Goal: Information Seeking & Learning: Learn about a topic

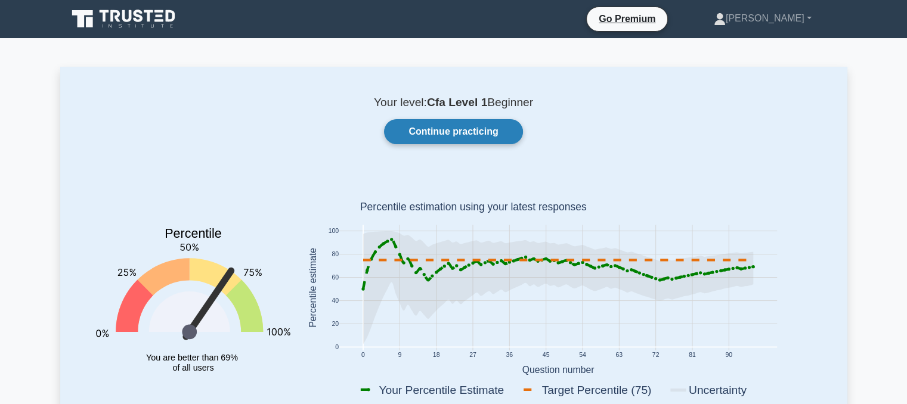
click at [449, 126] on link "Continue practicing" at bounding box center [453, 131] width 138 height 25
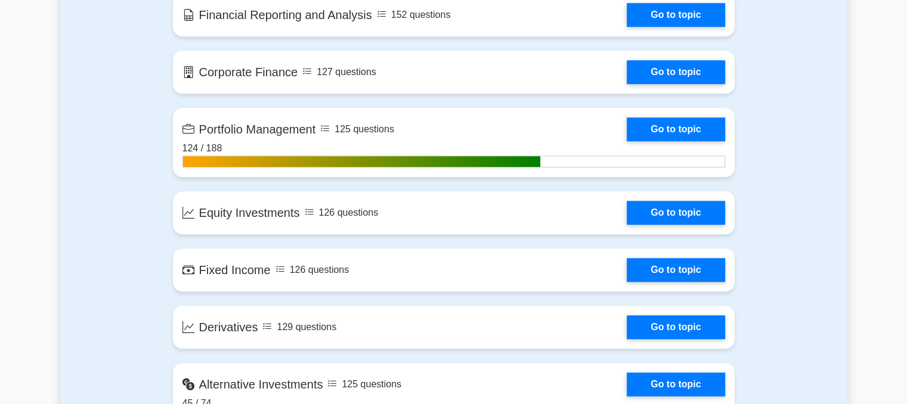
scroll to position [966, 0]
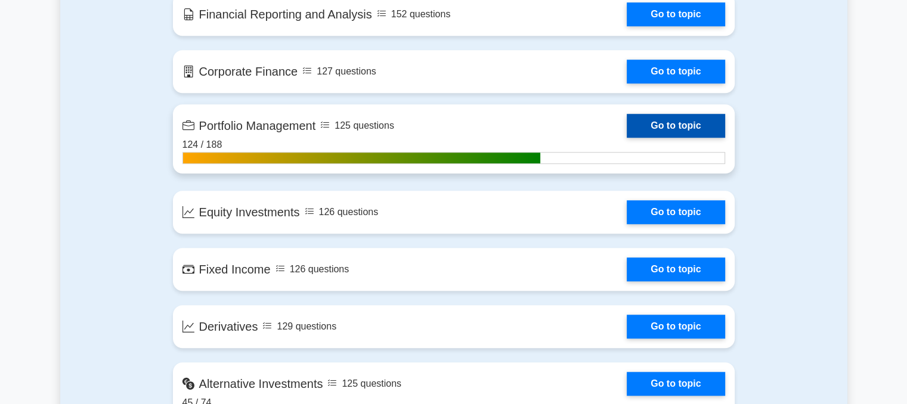
click at [682, 124] on link "Go to topic" at bounding box center [676, 126] width 98 height 24
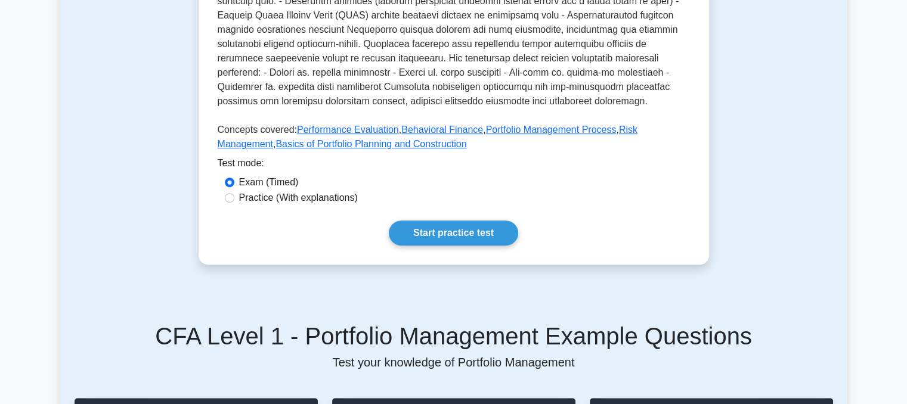
scroll to position [504, 0]
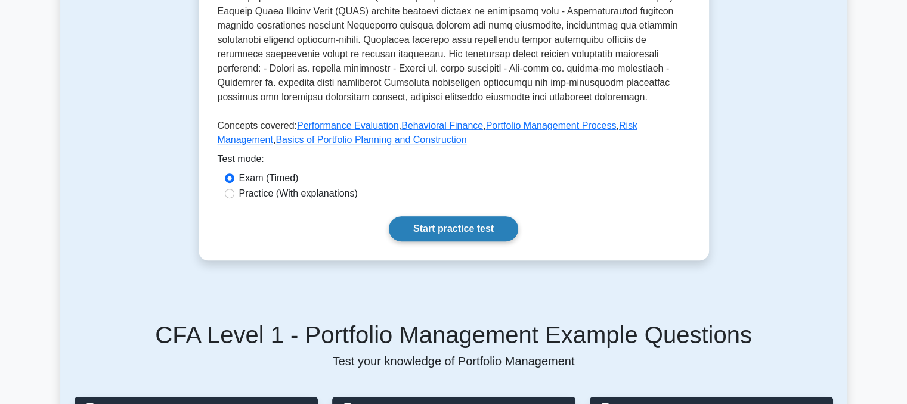
click at [491, 217] on link "Start practice test" at bounding box center [453, 229] width 129 height 25
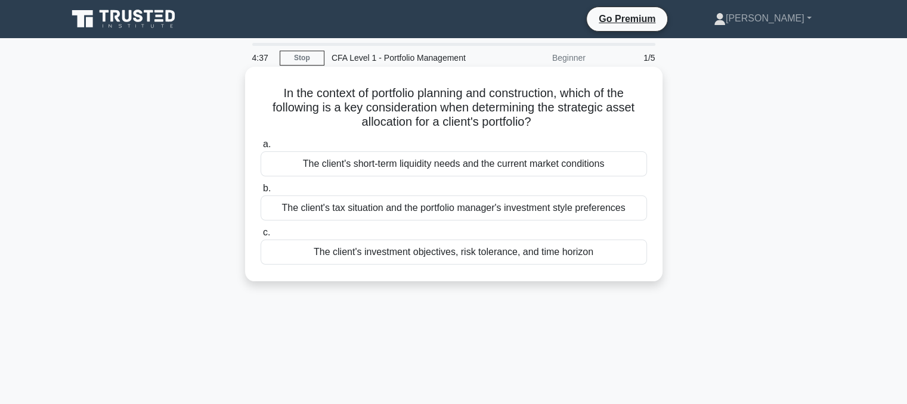
click at [451, 257] on div "The client's investment objectives, risk tolerance, and time horizon" at bounding box center [454, 252] width 387 height 25
click at [261, 237] on input "c. The client's investment objectives, risk tolerance, and time horizon" at bounding box center [261, 233] width 0 height 8
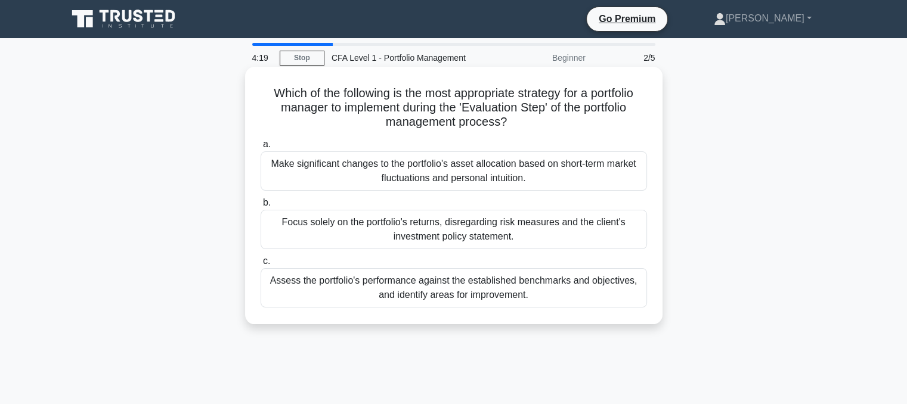
click at [487, 170] on div "Make significant changes to the portfolio's asset allocation based on short-ter…" at bounding box center [454, 171] width 387 height 39
click at [261, 149] on input "a. Make significant changes to the portfolio's asset allocation based on short-…" at bounding box center [261, 145] width 0 height 8
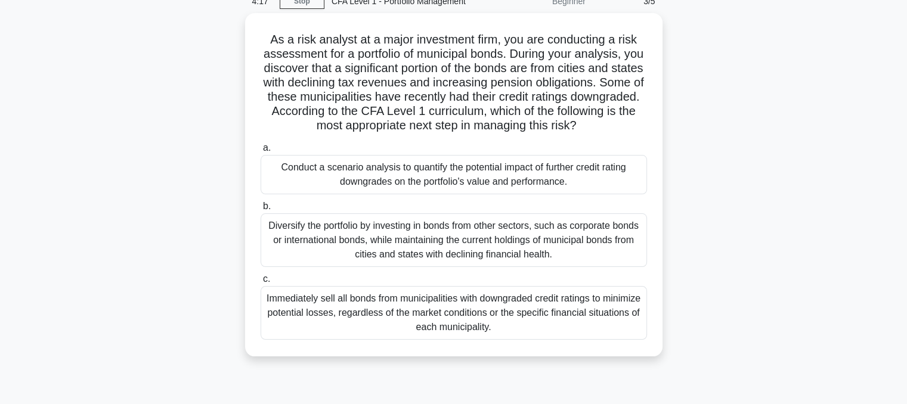
scroll to position [57, 0]
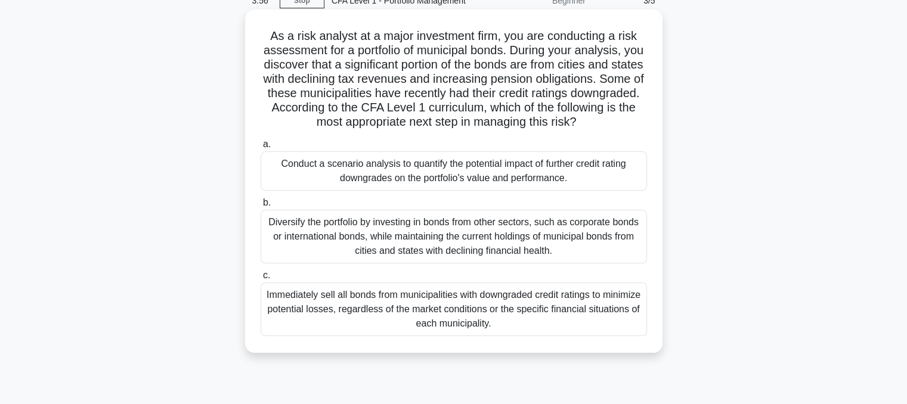
click at [461, 167] on div "Conduct a scenario analysis to quantify the potential impact of further credit …" at bounding box center [454, 171] width 387 height 39
click at [261, 149] on input "a. Conduct a scenario analysis to quantify the potential impact of further cred…" at bounding box center [261, 145] width 0 height 8
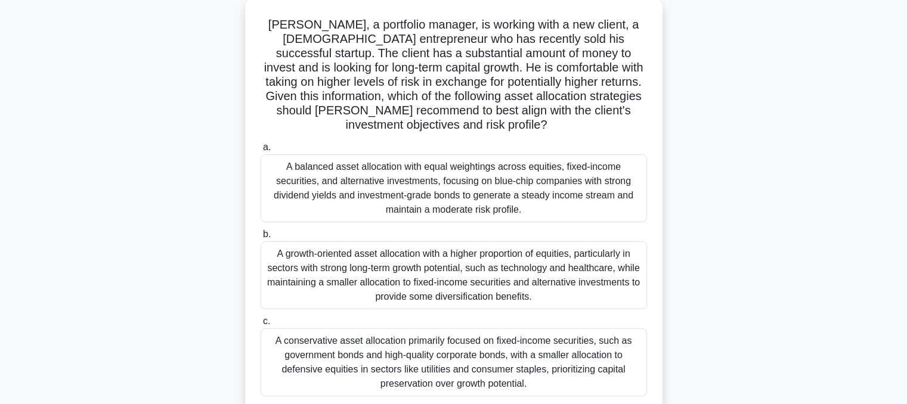
scroll to position [84, 0]
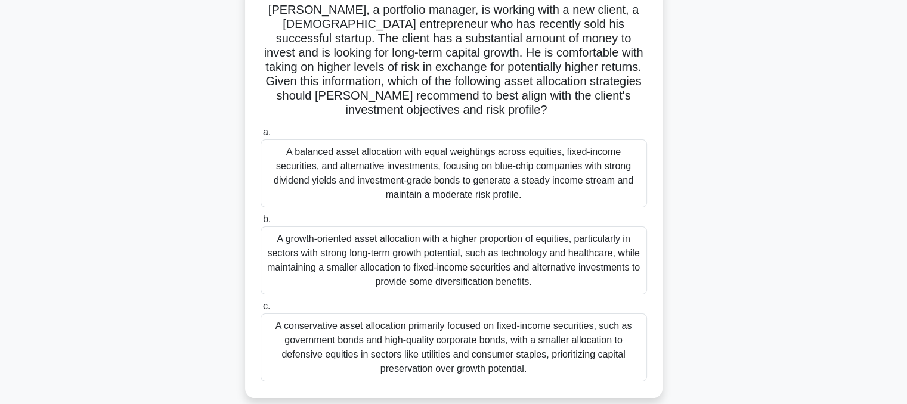
click at [498, 330] on div "A conservative asset allocation primarily focused on fixed-income securities, s…" at bounding box center [454, 348] width 387 height 68
click at [261, 311] on input "c. A conservative asset allocation primarily focused on fixed-income securities…" at bounding box center [261, 307] width 0 height 8
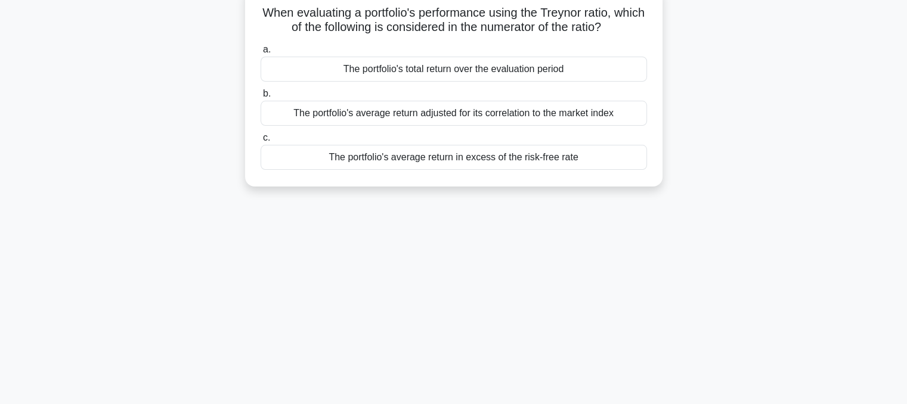
scroll to position [0, 0]
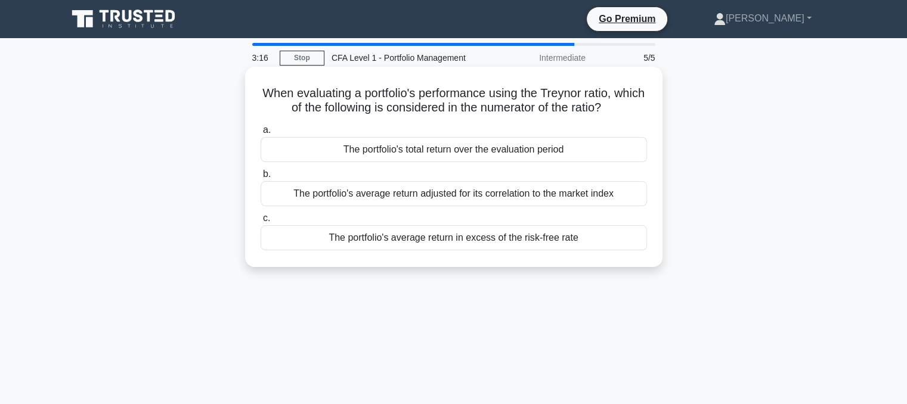
click at [486, 242] on div "The portfolio's average return in excess of the risk-free rate" at bounding box center [454, 238] width 387 height 25
click at [261, 223] on input "c. The portfolio's average return in excess of the risk-free rate" at bounding box center [261, 219] width 0 height 8
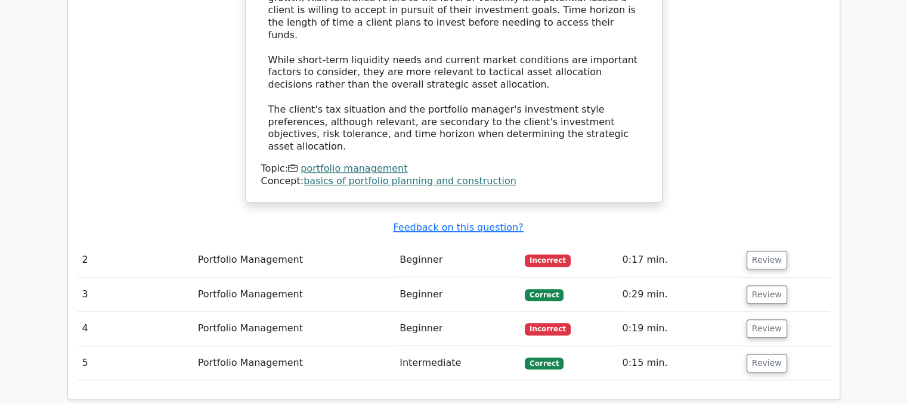
scroll to position [1292, 0]
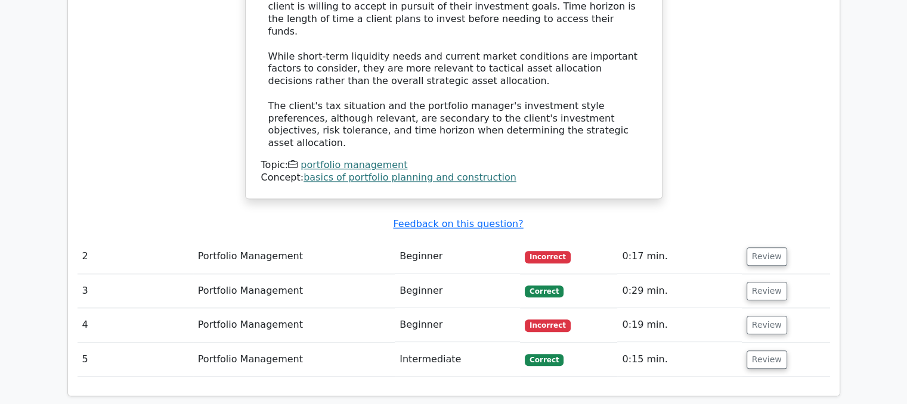
click at [745, 274] on td "Review" at bounding box center [786, 291] width 88 height 34
click at [761, 248] on button "Review" at bounding box center [767, 257] width 41 height 18
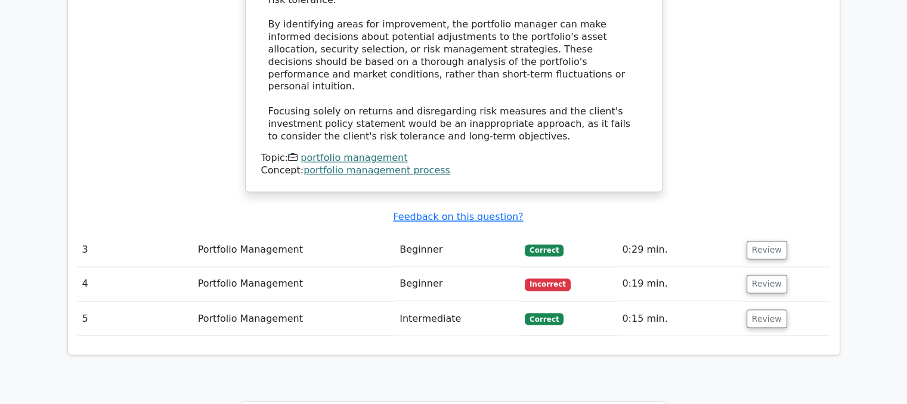
scroll to position [1953, 0]
click at [768, 276] on button "Review" at bounding box center [767, 285] width 41 height 18
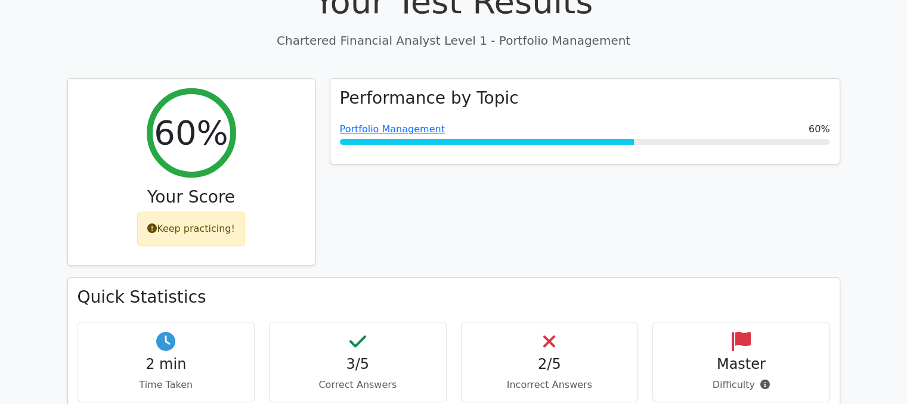
scroll to position [0, 0]
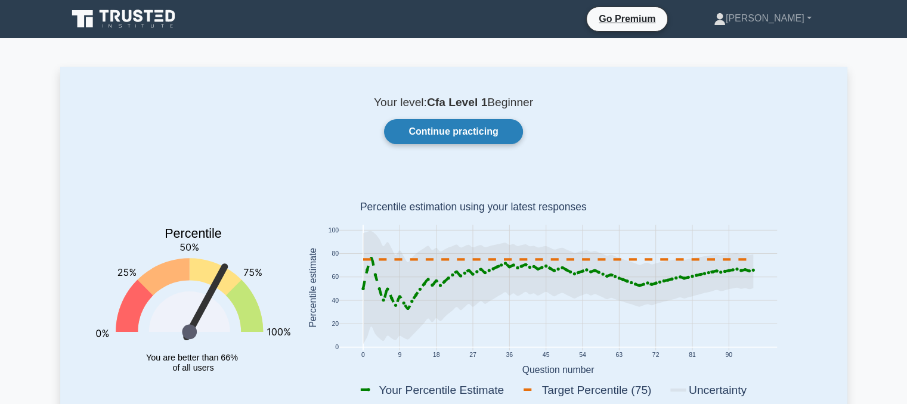
click at [441, 134] on link "Continue practicing" at bounding box center [453, 131] width 138 height 25
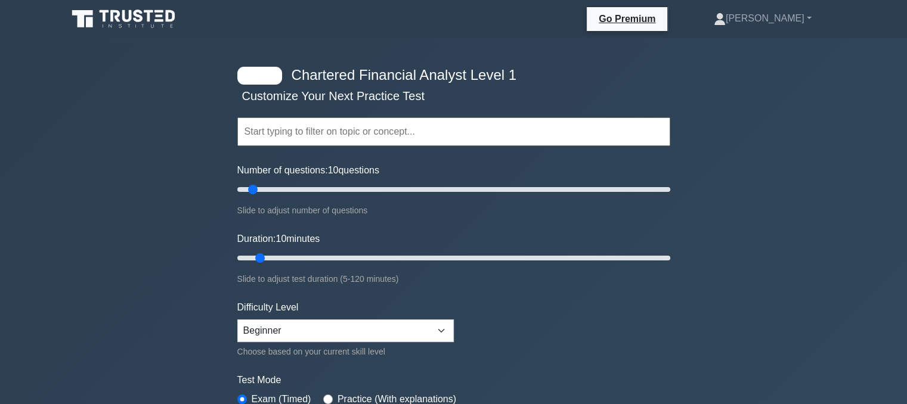
drag, startPoint x: 0, startPoint y: 0, endPoint x: 415, endPoint y: 232, distance: 475.7
click at [415, 232] on form "Topics Quantitative Methods Economics Financial Reporting and Analysis Corporat…" at bounding box center [453, 265] width 433 height 369
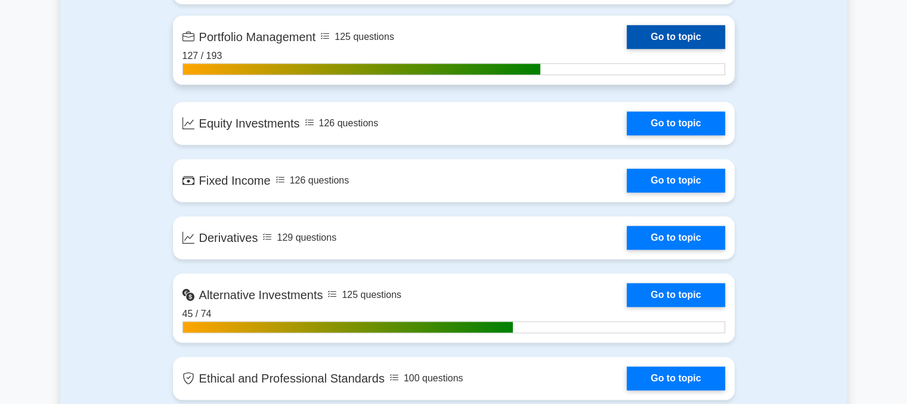
scroll to position [1055, 0]
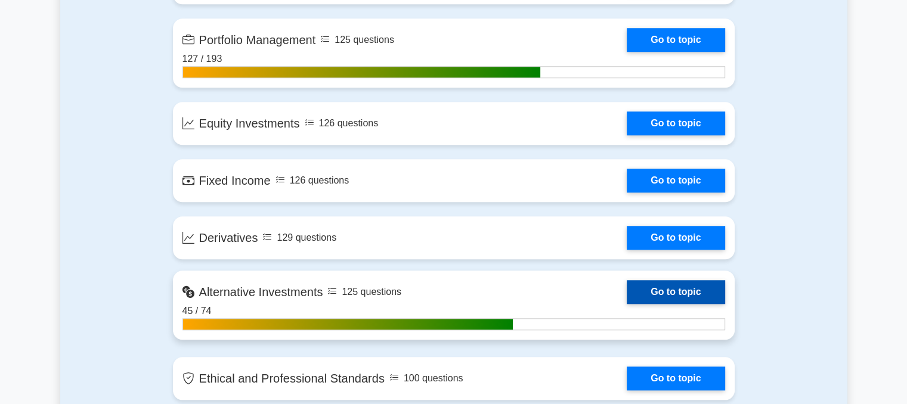
click at [650, 287] on link "Go to topic" at bounding box center [676, 292] width 98 height 24
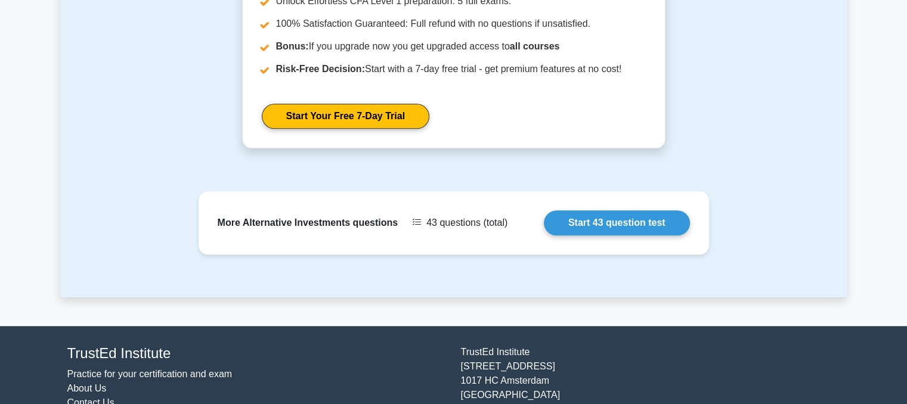
scroll to position [1346, 0]
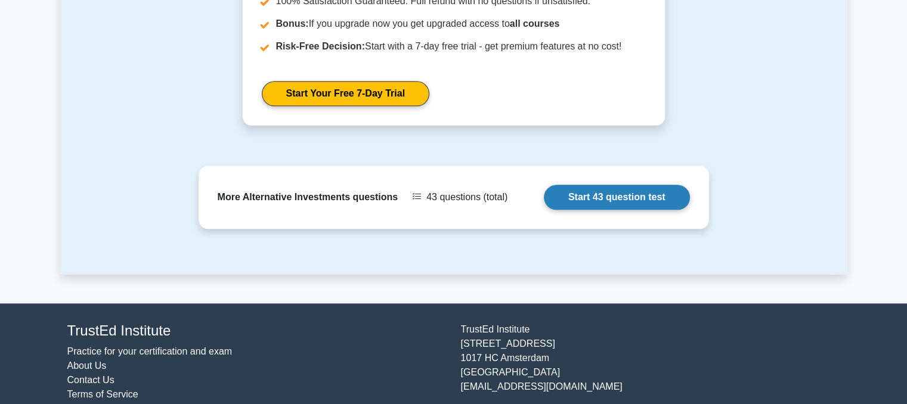
click at [666, 185] on link "Start 43 question test" at bounding box center [617, 197] width 146 height 25
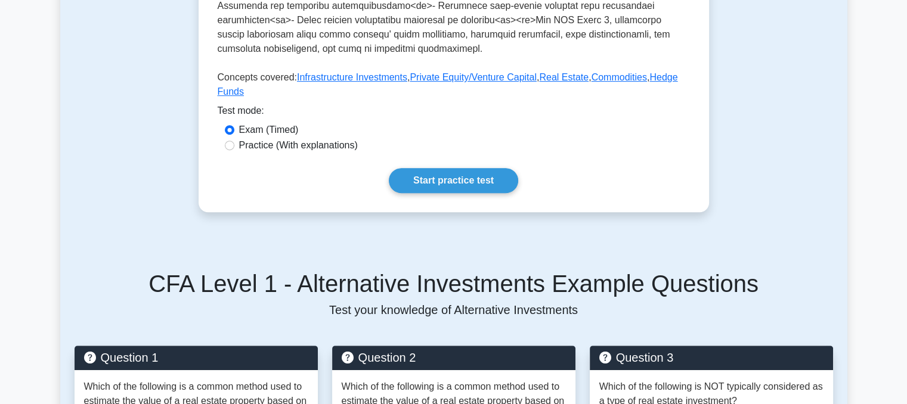
scroll to position [550, 0]
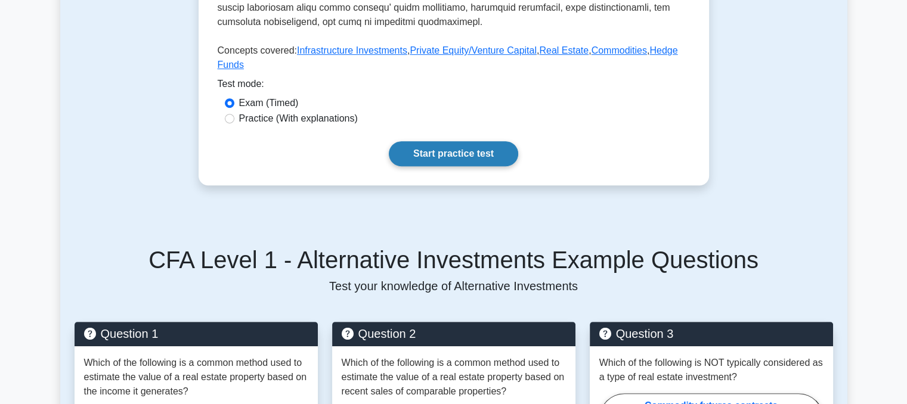
click at [446, 141] on link "Start practice test" at bounding box center [453, 153] width 129 height 25
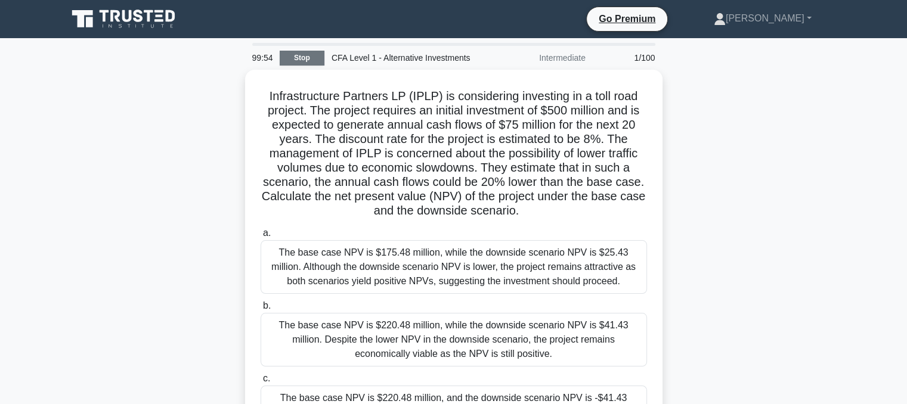
click at [301, 51] on link "Stop" at bounding box center [302, 58] width 45 height 15
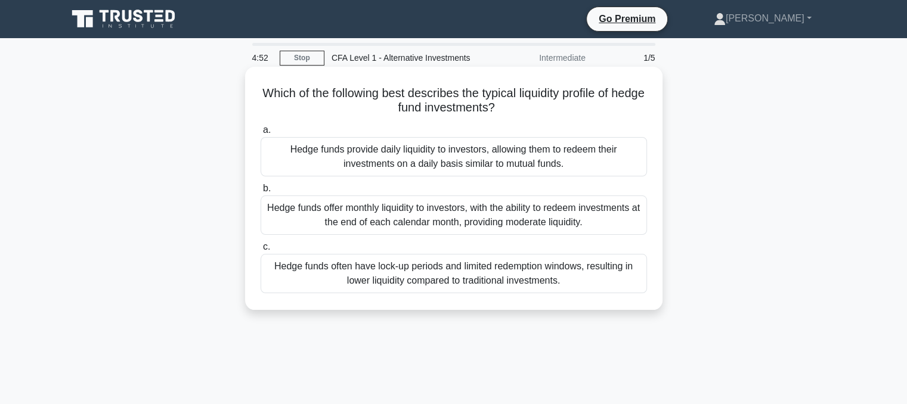
click at [426, 287] on div "Hedge funds often have lock-up periods and limited redemption windows, resultin…" at bounding box center [454, 273] width 387 height 39
click at [261, 251] on input "c. Hedge funds often have lock-up periods and limited redemption windows, resul…" at bounding box center [261, 247] width 0 height 8
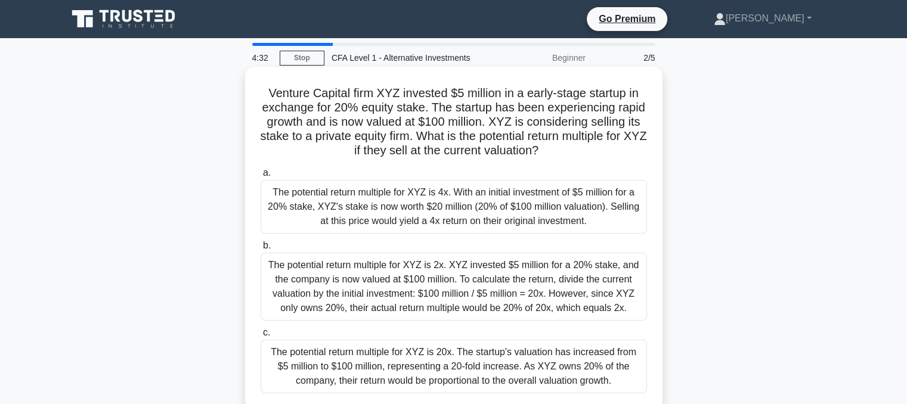
click at [421, 218] on div "The potential return multiple for XYZ is 4x. With an initial investment of $5 m…" at bounding box center [454, 207] width 387 height 54
click at [261, 177] on input "a. The potential return multiple for XYZ is 4x. With an initial investment of $…" at bounding box center [261, 173] width 0 height 8
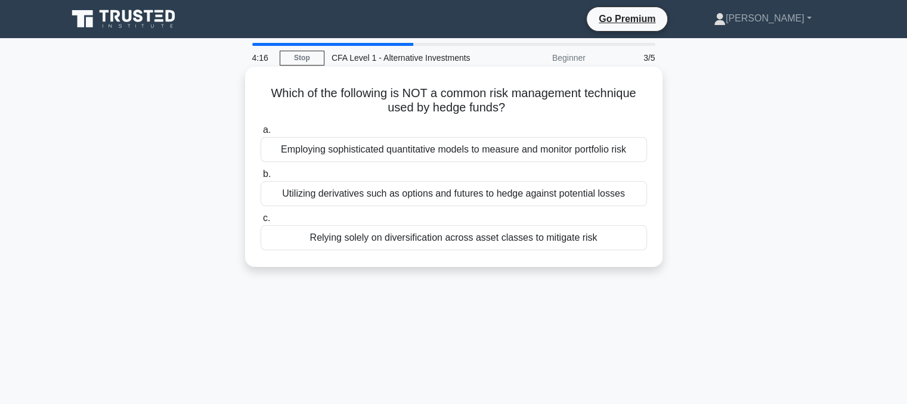
click at [444, 239] on div "Relying solely on diversification across asset classes to mitigate risk" at bounding box center [454, 238] width 387 height 25
click at [261, 223] on input "c. Relying solely on diversification across asset classes to mitigate risk" at bounding box center [261, 219] width 0 height 8
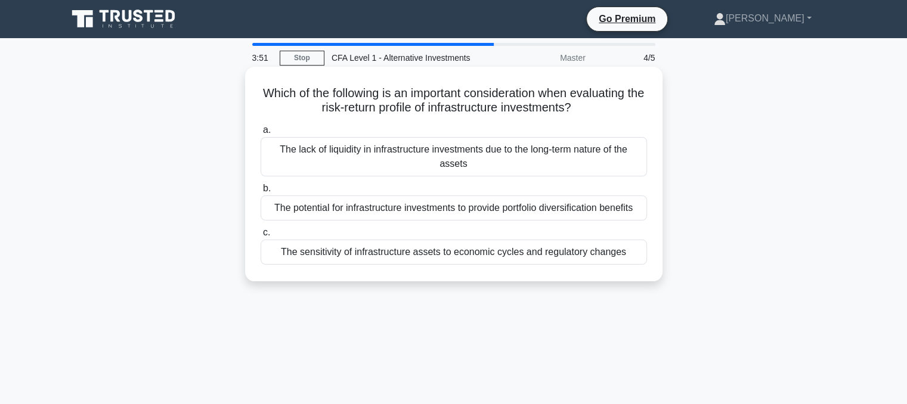
click at [426, 251] on div "The sensitivity of infrastructure assets to economic cycles and regulatory chan…" at bounding box center [454, 252] width 387 height 25
click at [261, 237] on input "c. The sensitivity of infrastructure assets to economic cycles and regulatory c…" at bounding box center [261, 233] width 0 height 8
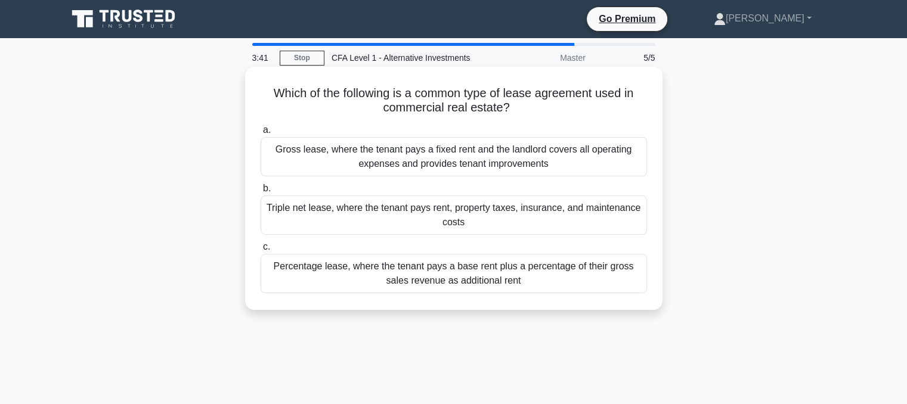
click at [412, 216] on div "Triple net lease, where the tenant pays rent, property taxes, insurance, and ma…" at bounding box center [454, 215] width 387 height 39
click at [261, 193] on input "b. Triple net lease, where the tenant pays rent, property taxes, insurance, and…" at bounding box center [261, 189] width 0 height 8
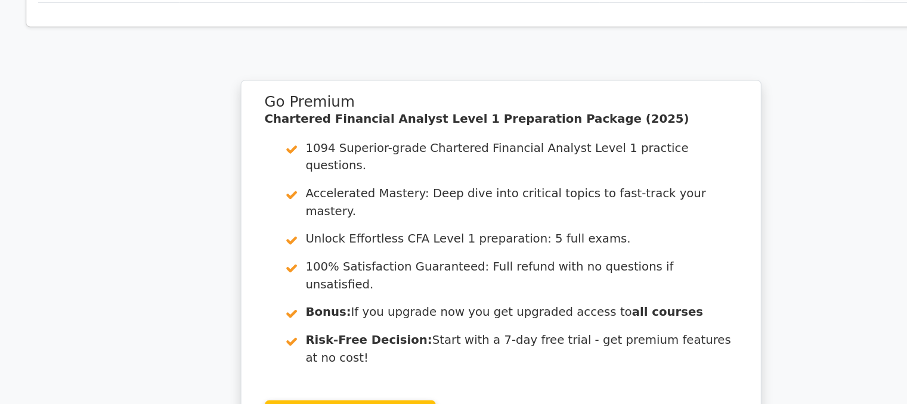
scroll to position [1520, 0]
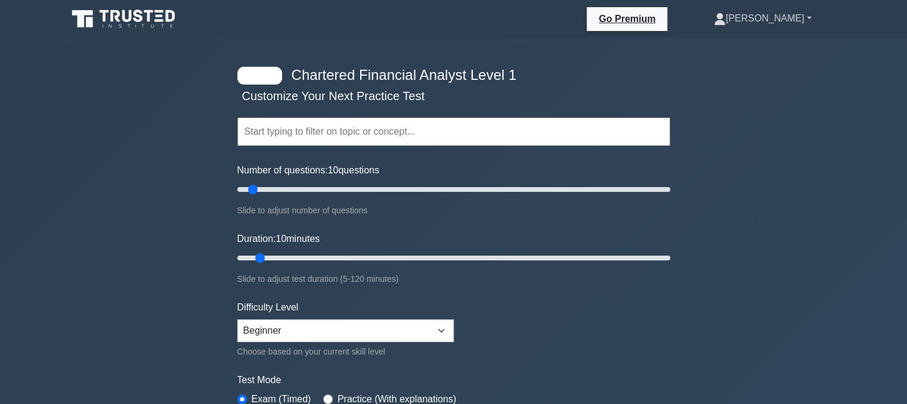
click at [786, 13] on link "[PERSON_NAME]" at bounding box center [762, 19] width 155 height 24
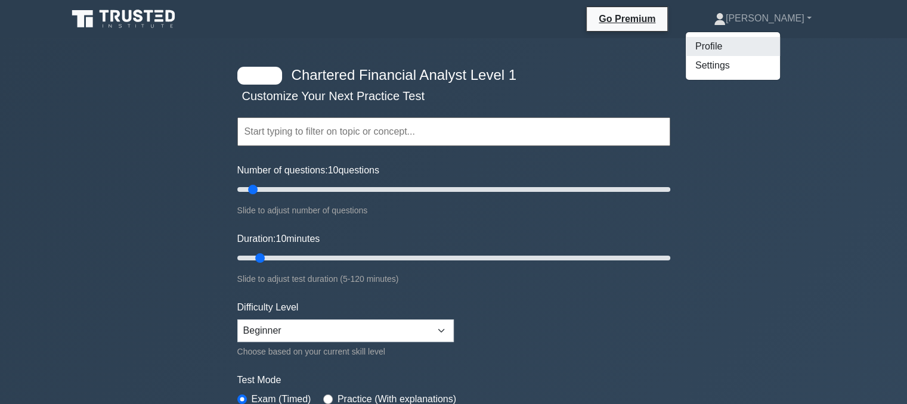
click at [750, 42] on link "Profile" at bounding box center [733, 46] width 94 height 19
